Goal: Information Seeking & Learning: Learn about a topic

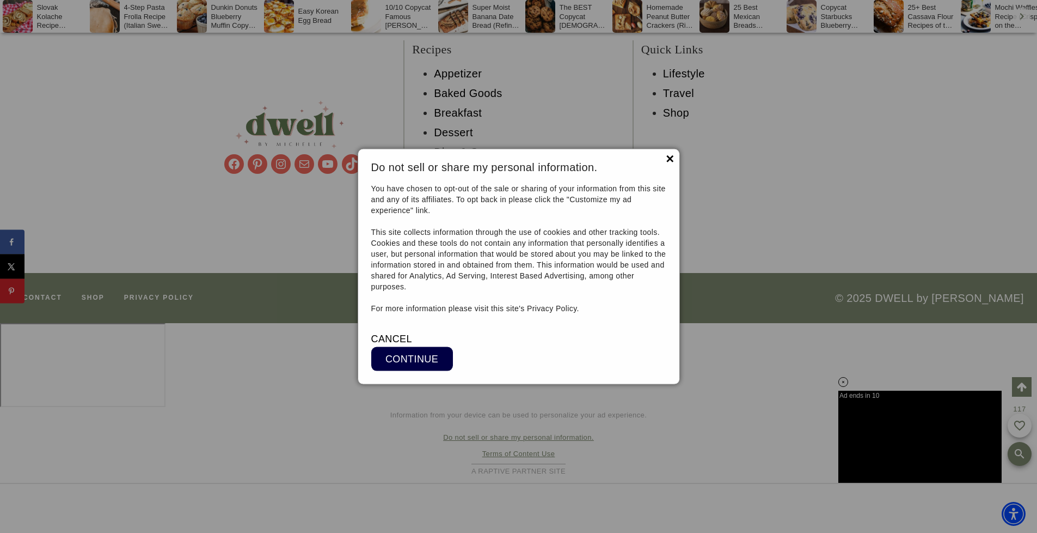
scroll to position [15398, 0]
